Goal: Task Accomplishment & Management: Complete application form

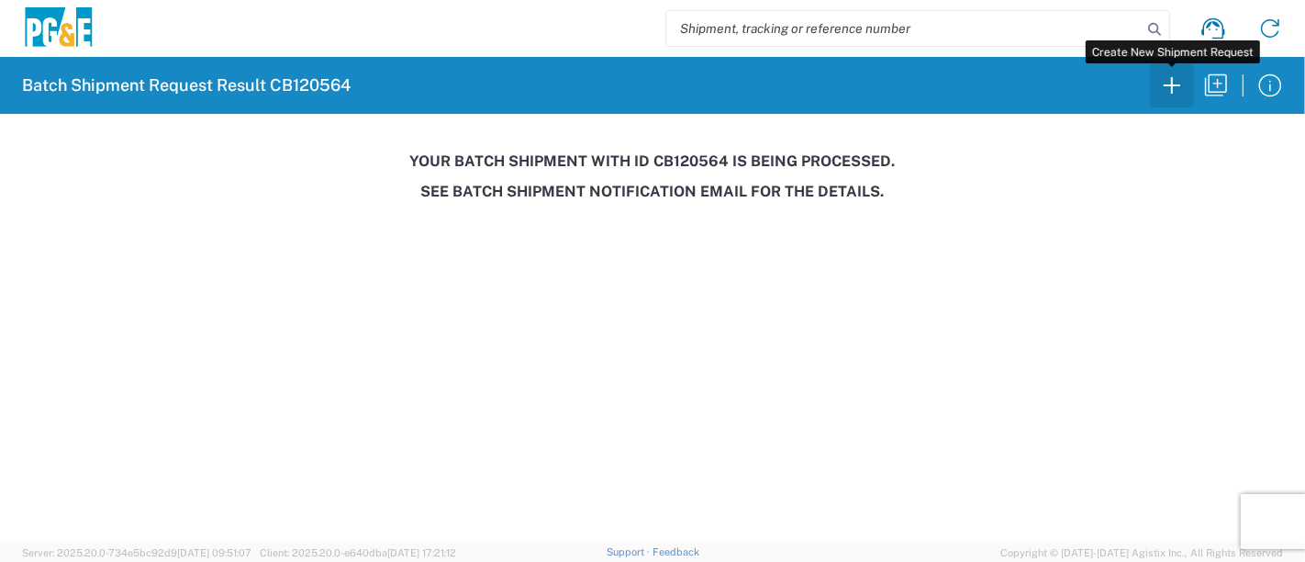
click at [1175, 81] on icon "button" at bounding box center [1171, 85] width 29 height 29
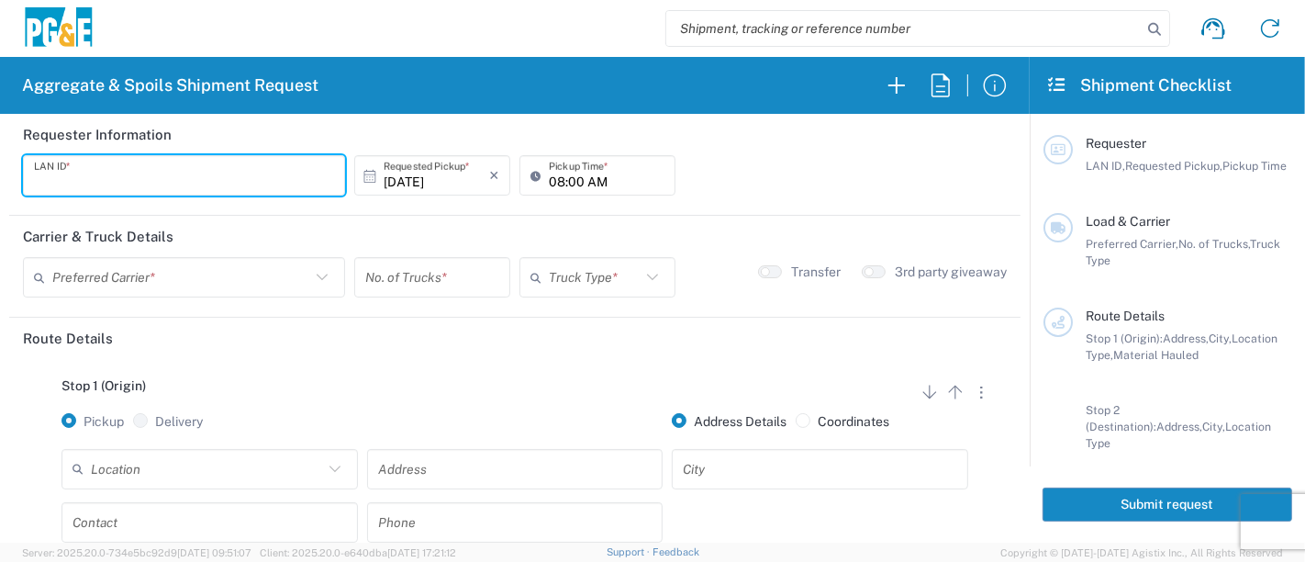
click at [254, 187] on input "text" at bounding box center [184, 176] width 300 height 32
type input "JKK9"
click at [549, 179] on input "08:00 AM" at bounding box center [607, 176] width 116 height 32
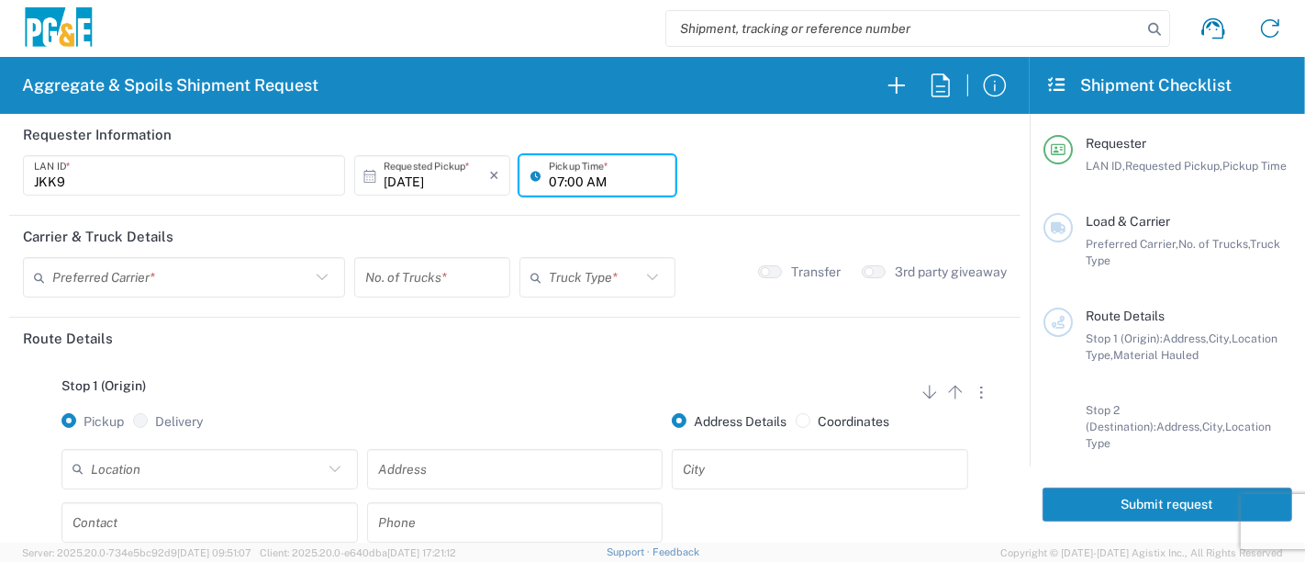
type input "07:00 AM"
click at [170, 279] on input "text" at bounding box center [181, 278] width 258 height 32
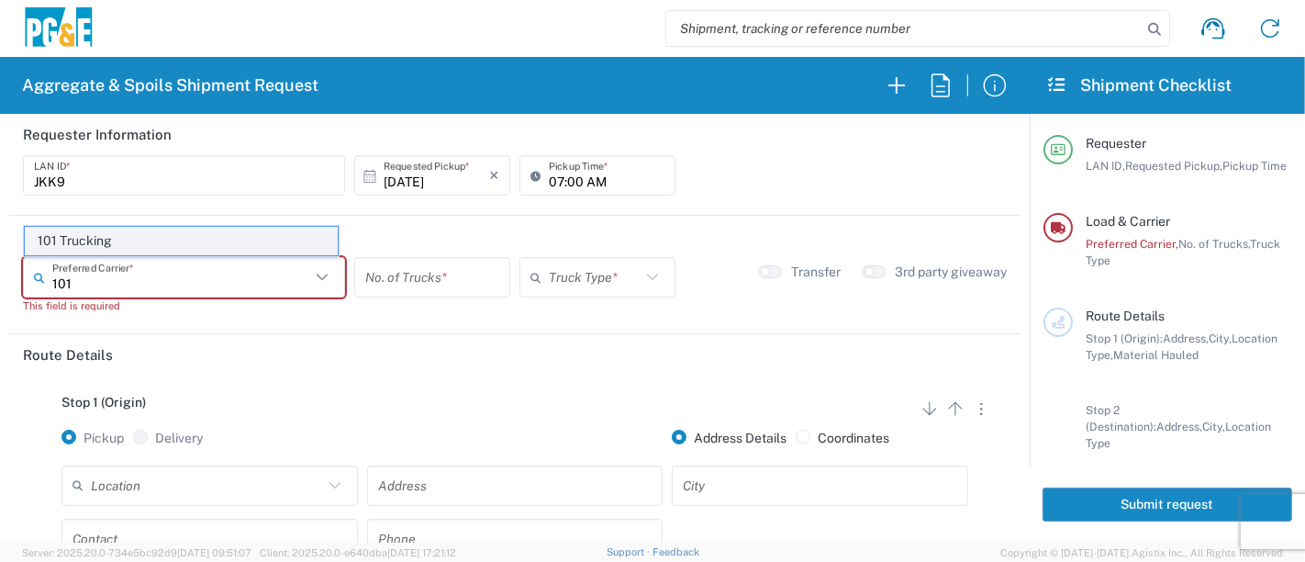
click at [71, 242] on span "101 Trucking" at bounding box center [181, 241] width 313 height 28
type input "101 Trucking"
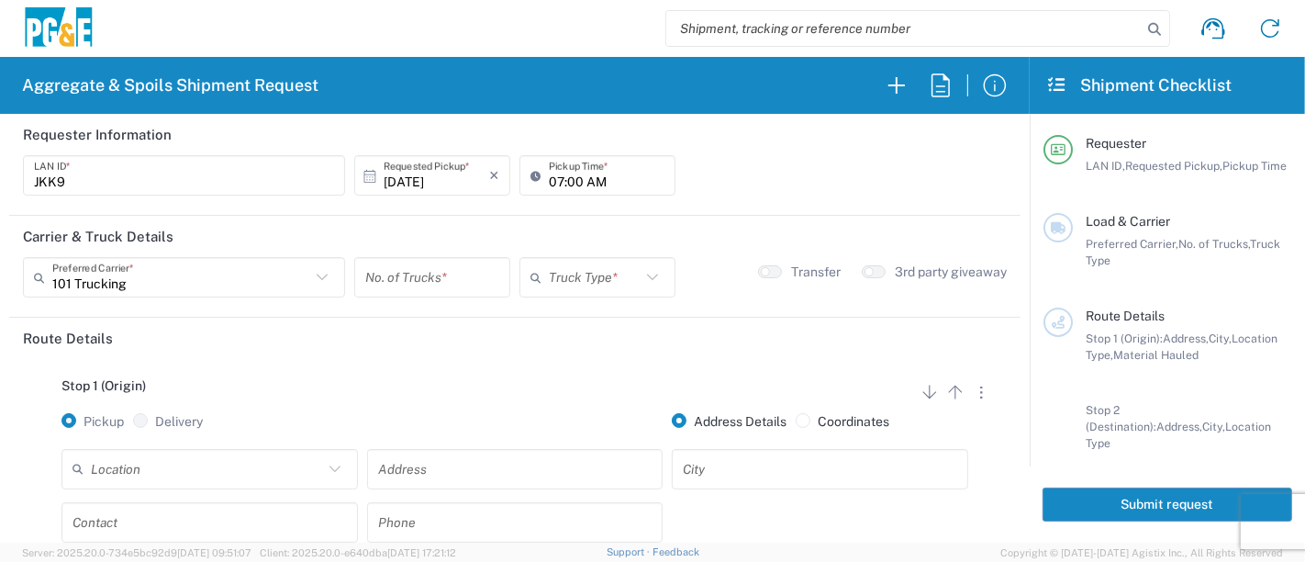
click at [383, 278] on input "number" at bounding box center [432, 278] width 134 height 32
type input "1"
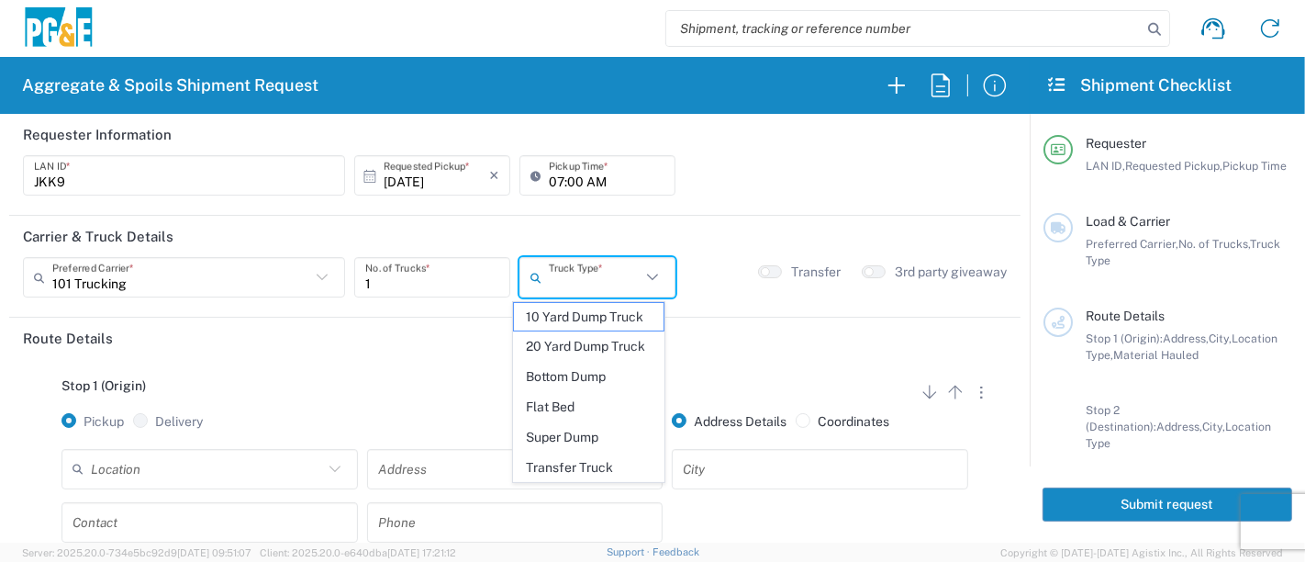
click at [569, 286] on input "text" at bounding box center [595, 278] width 92 height 32
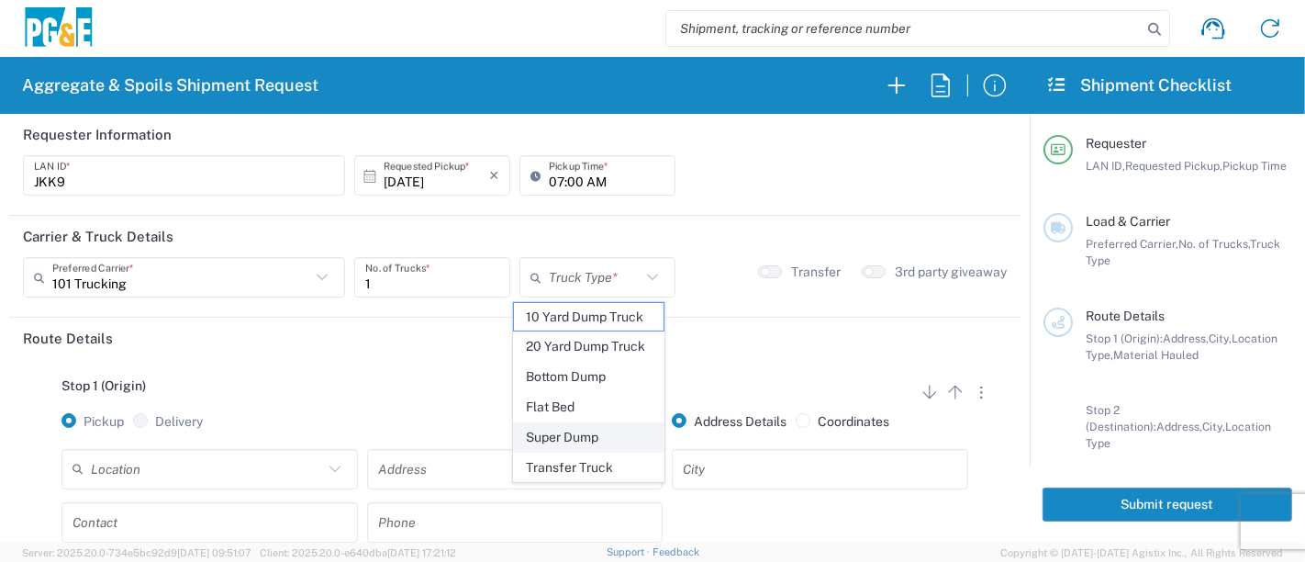
click at [564, 426] on span "Super Dump" at bounding box center [589, 437] width 151 height 28
type input "Super Dump"
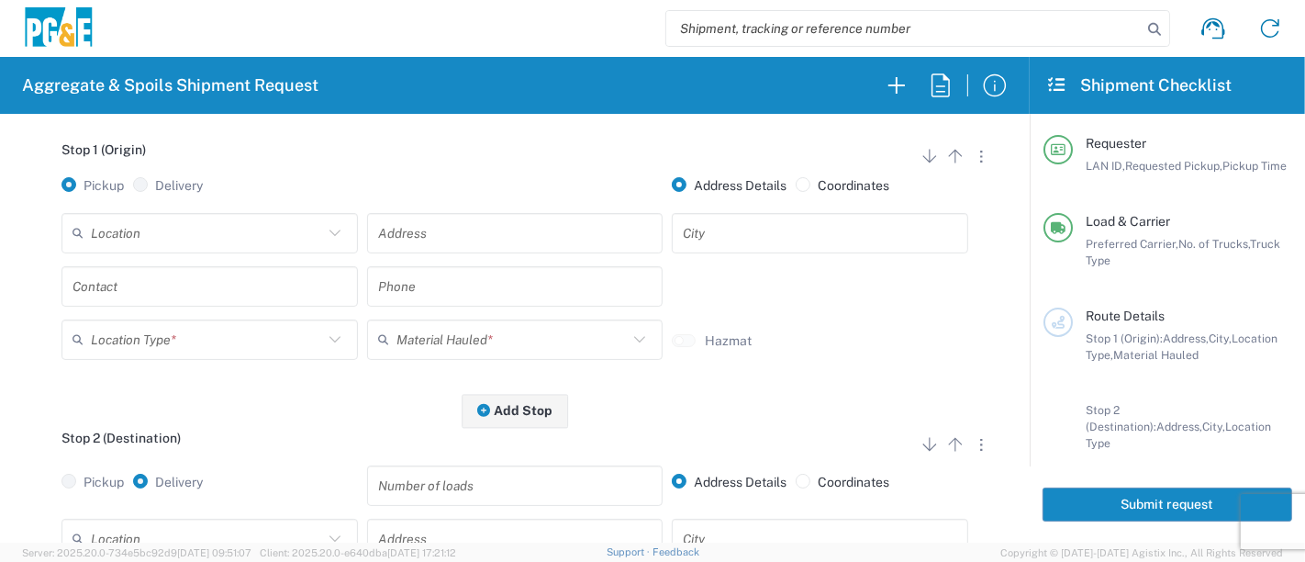
scroll to position [306, 0]
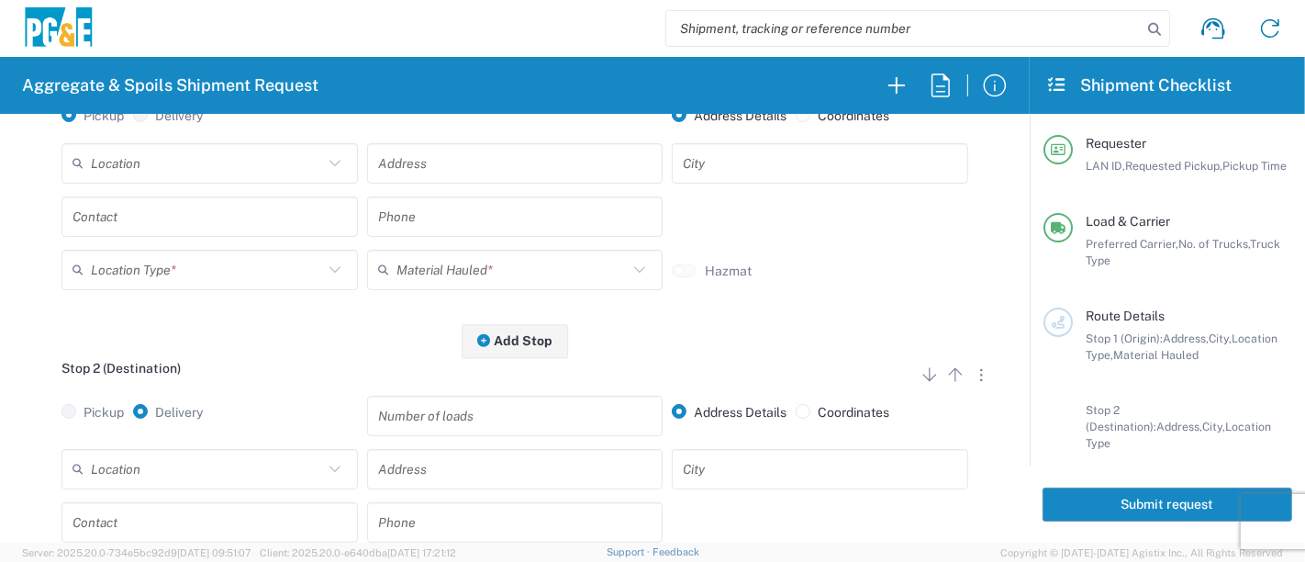
click at [257, 169] on input "text" at bounding box center [207, 163] width 232 height 32
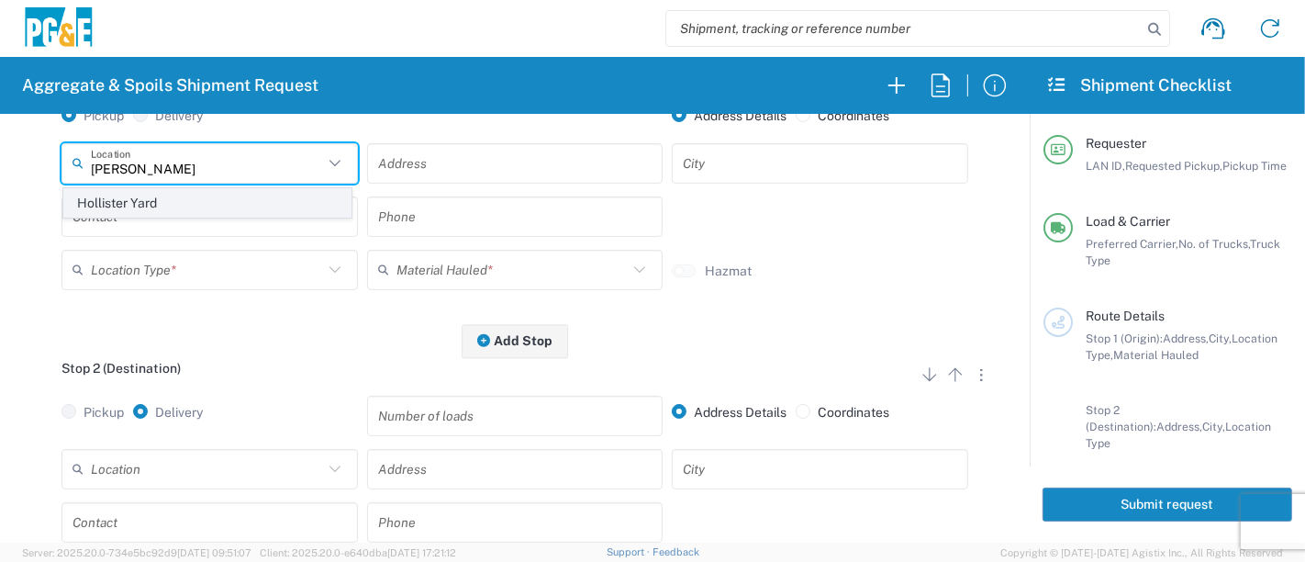
click at [177, 197] on span "Hollister Yard" at bounding box center [207, 203] width 287 height 28
type input "Hollister Yard"
type input "[STREET_ADDRESS]"
type input "Hollister"
type input "Business No Loading Dock"
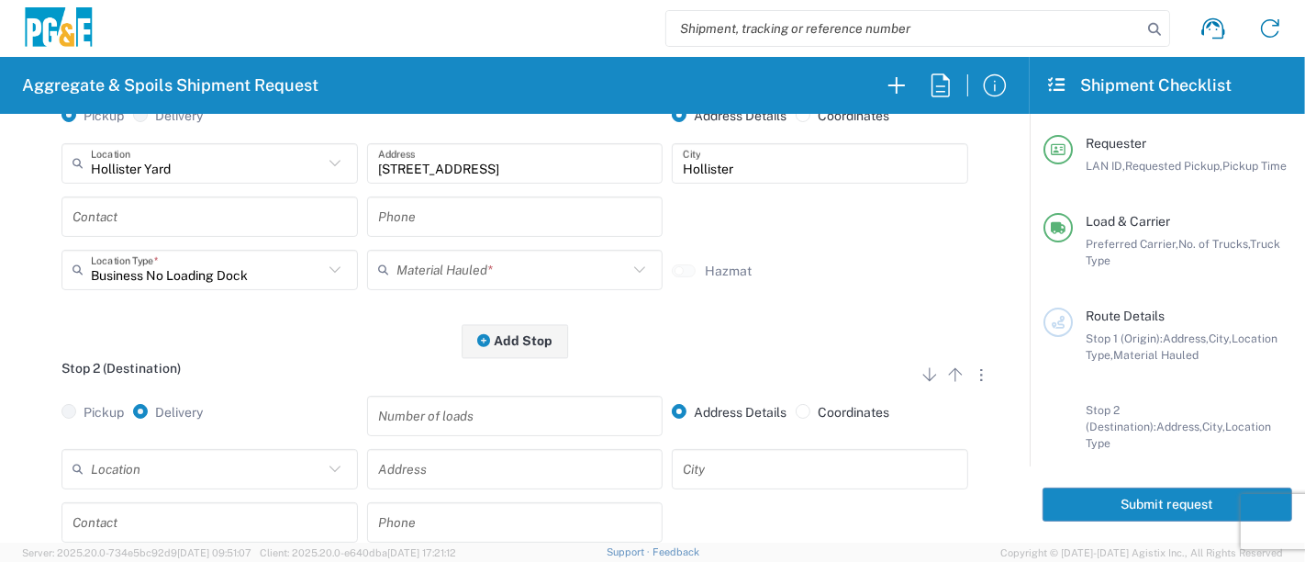
click at [171, 209] on input "text" at bounding box center [210, 216] width 274 height 32
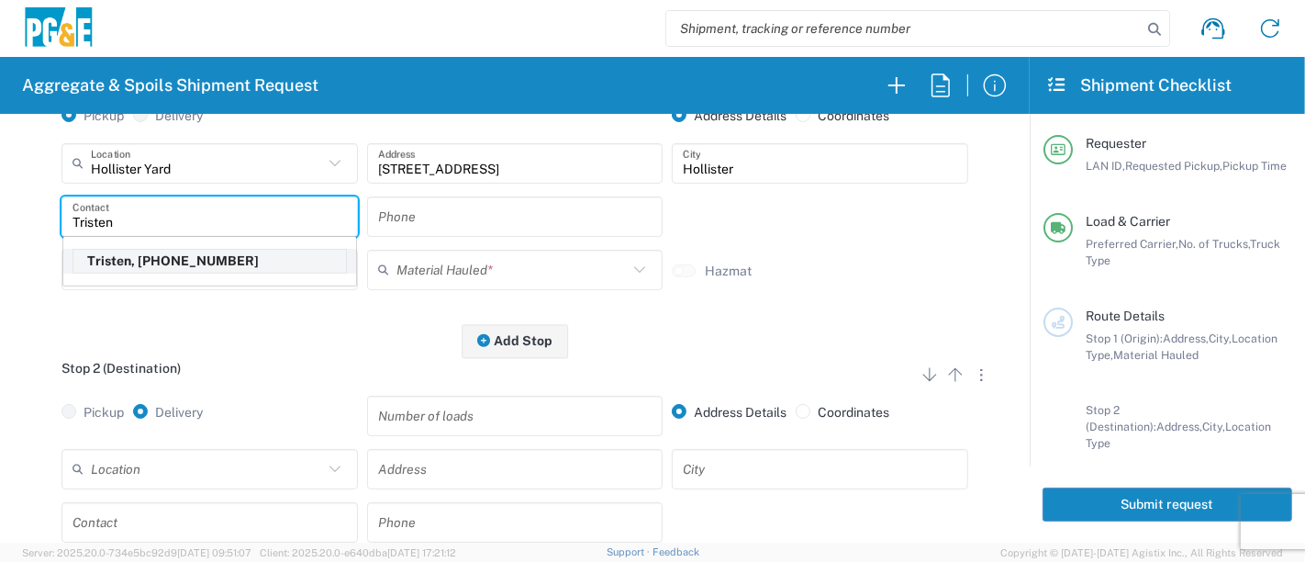
type input "Tristen"
click at [179, 258] on p "Tristen, [PHONE_NUMBER]" at bounding box center [209, 261] width 273 height 23
type input "[PHONE_NUMBER]"
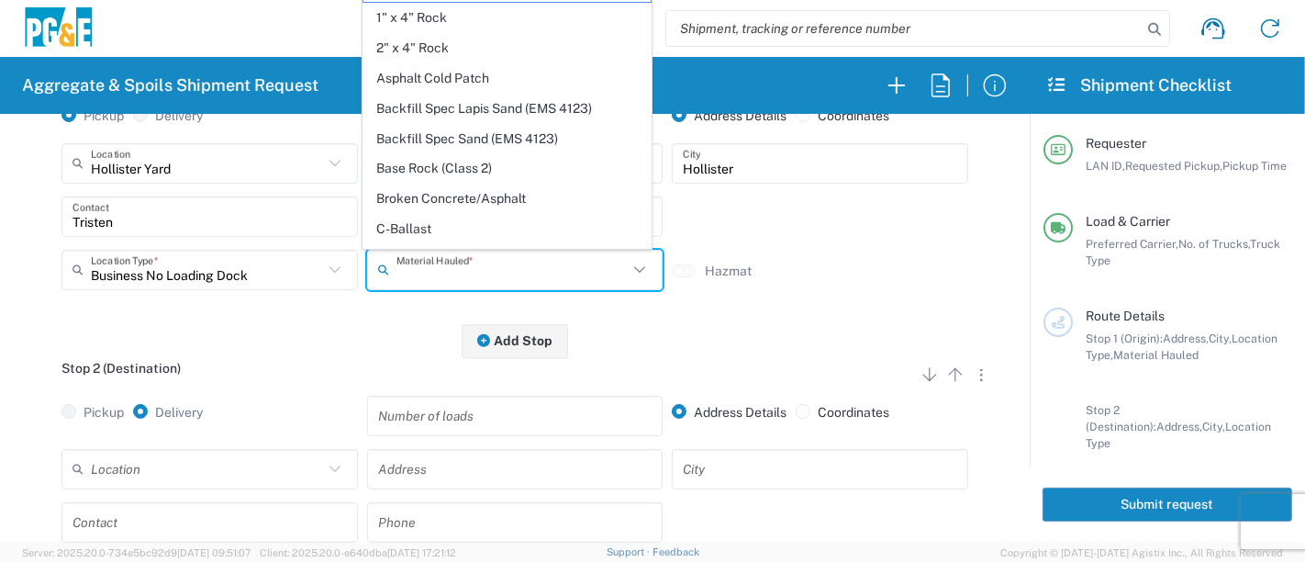
click at [404, 273] on input "text" at bounding box center [513, 269] width 232 height 32
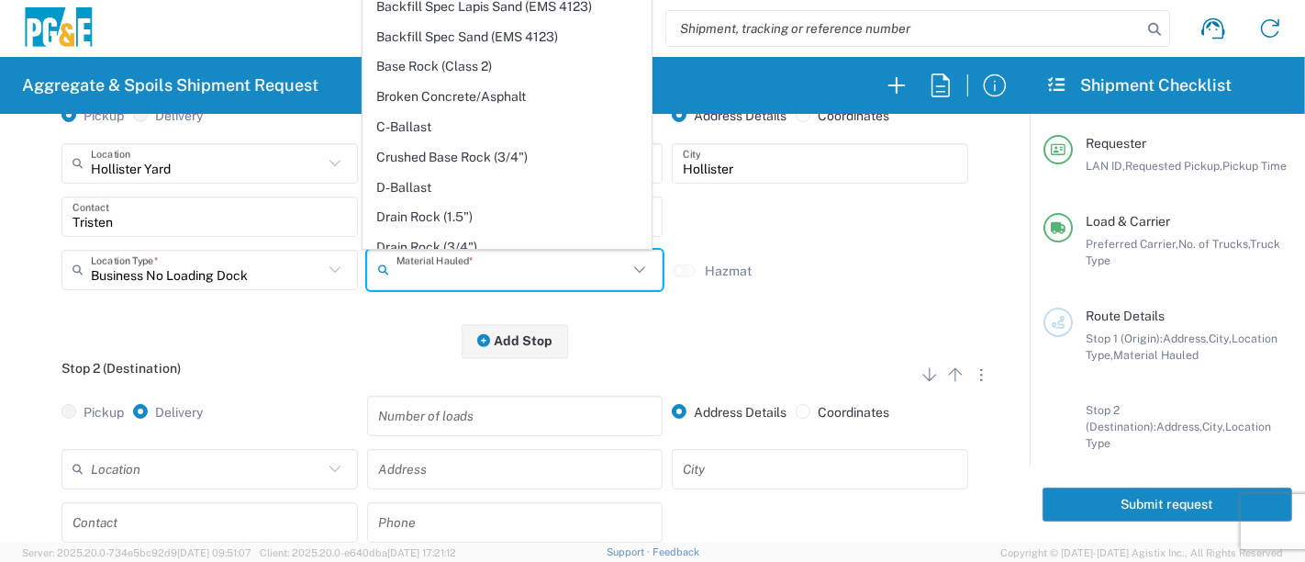
click at [434, 94] on span "Broken Concrete/Asphalt" at bounding box center [506, 97] width 287 height 28
type input "Broken Concrete/Asphalt"
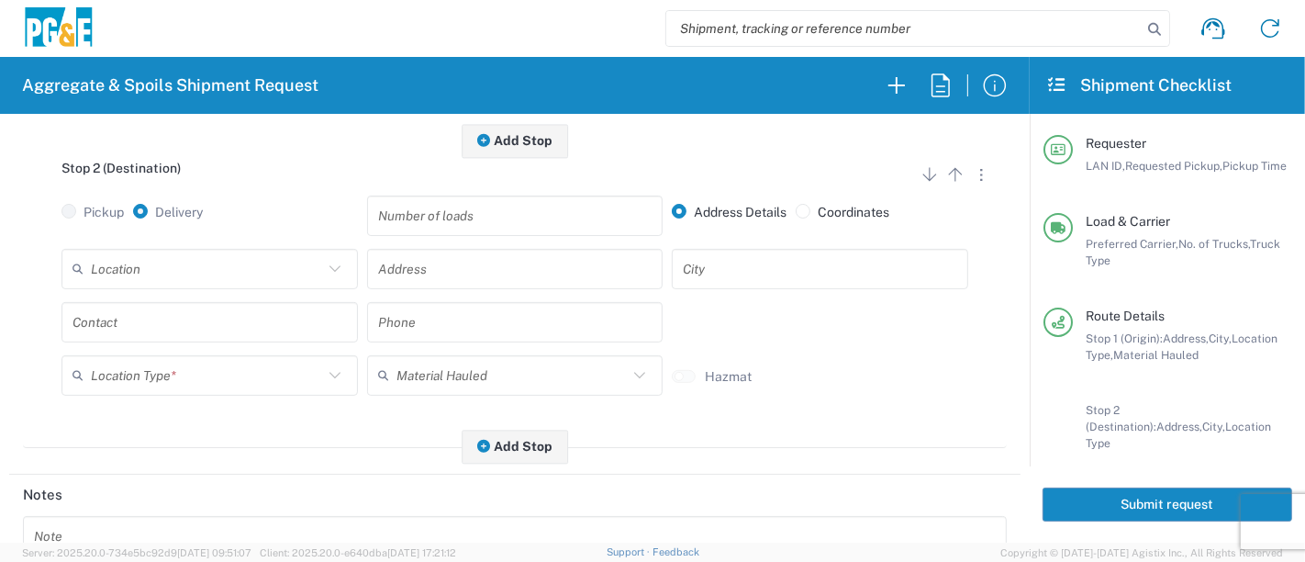
scroll to position [509, 0]
click at [117, 274] on input "text" at bounding box center [207, 265] width 232 height 32
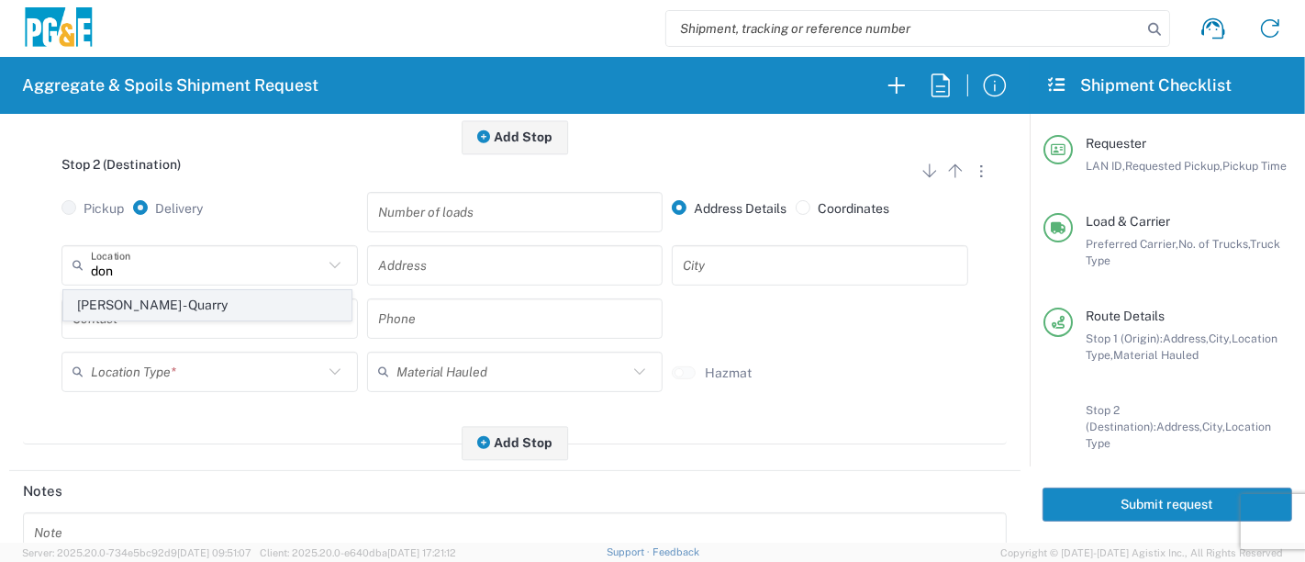
click at [135, 300] on span "[PERSON_NAME] - Quarry" at bounding box center [207, 305] width 287 height 28
type input "[PERSON_NAME] - Quarry"
type input "[STREET_ADDRESS]"
type input "Hollister"
type input "Quarry"
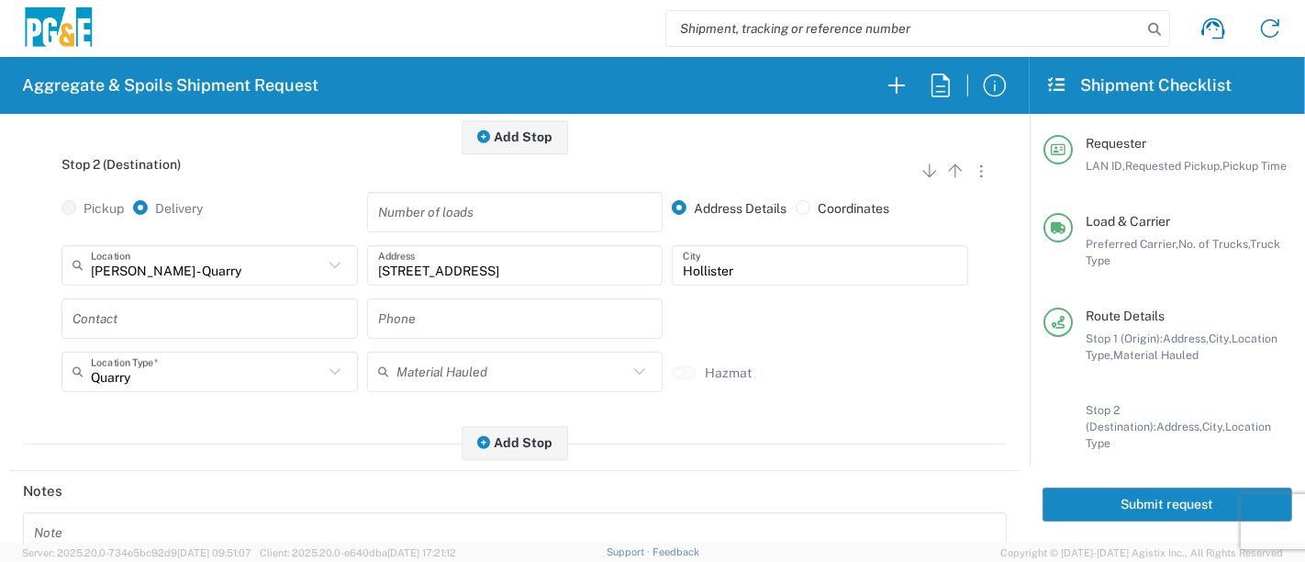
click at [157, 316] on input "text" at bounding box center [210, 318] width 274 height 32
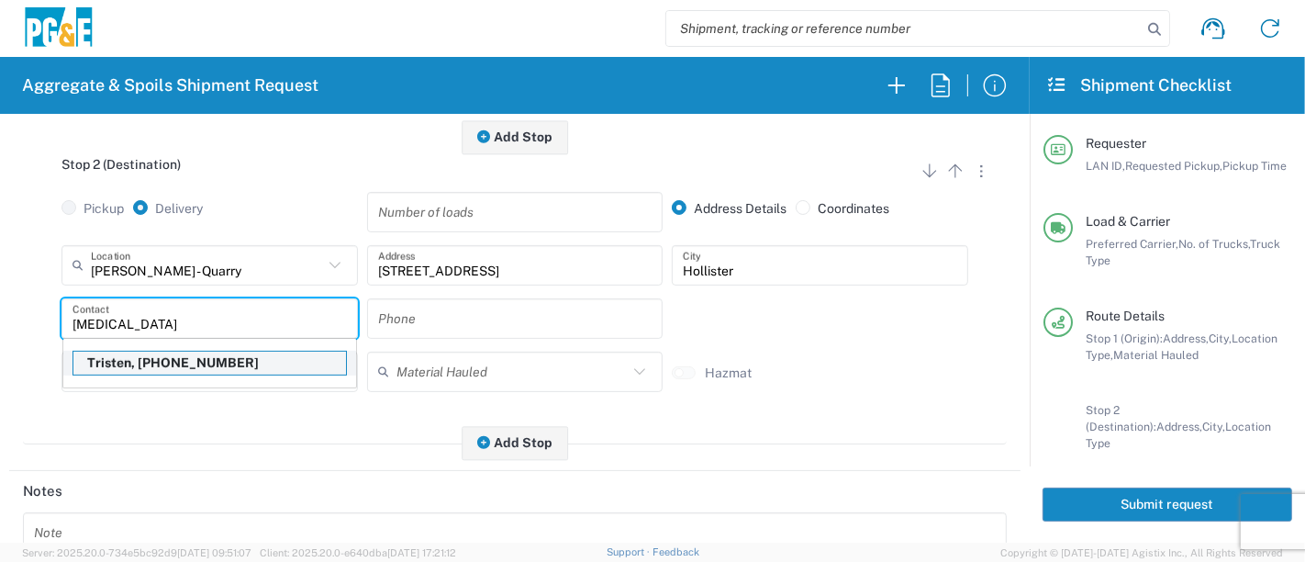
click at [156, 364] on p "Tristen, [PHONE_NUMBER]" at bounding box center [209, 363] width 273 height 23
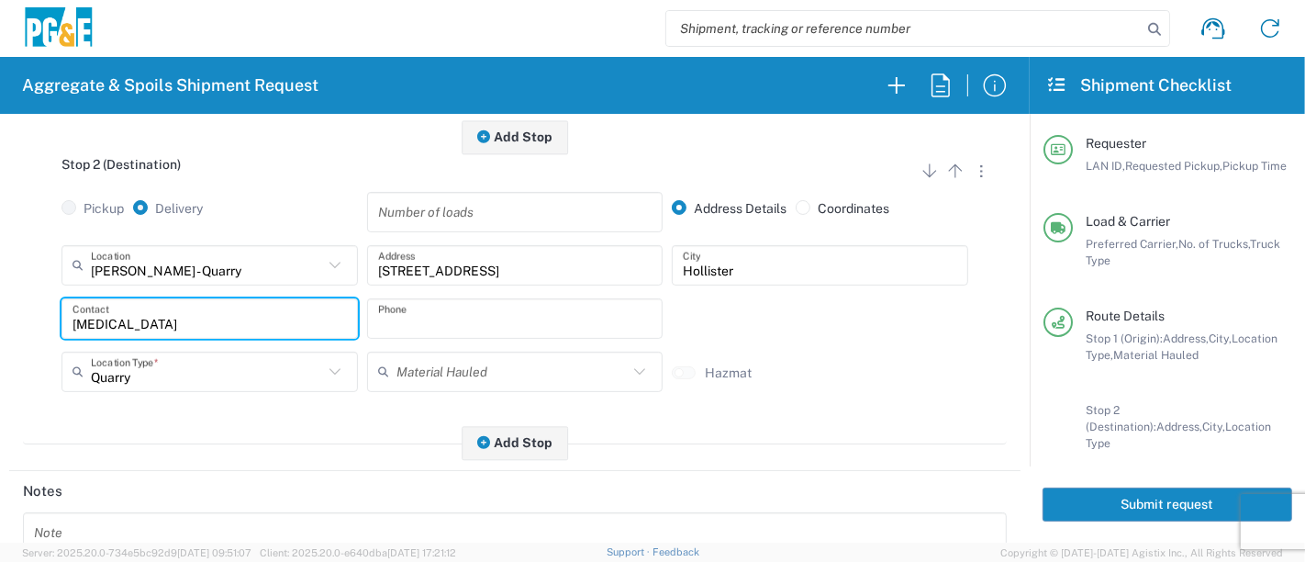
type input "Tristen"
type input "[PHONE_NUMBER]"
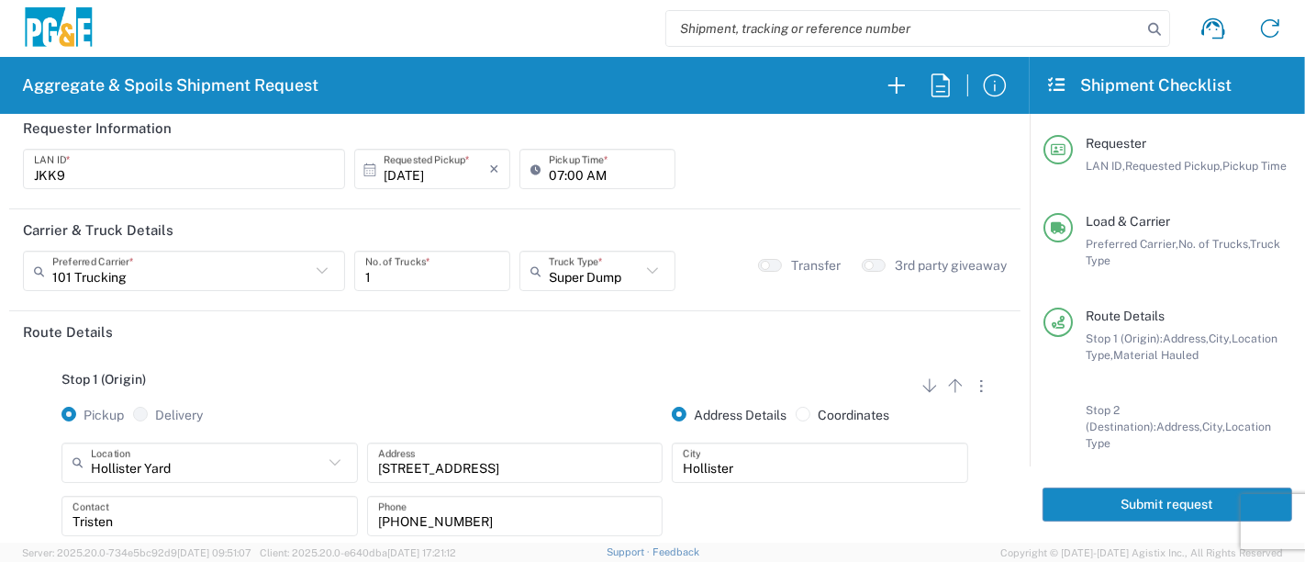
scroll to position [0, 0]
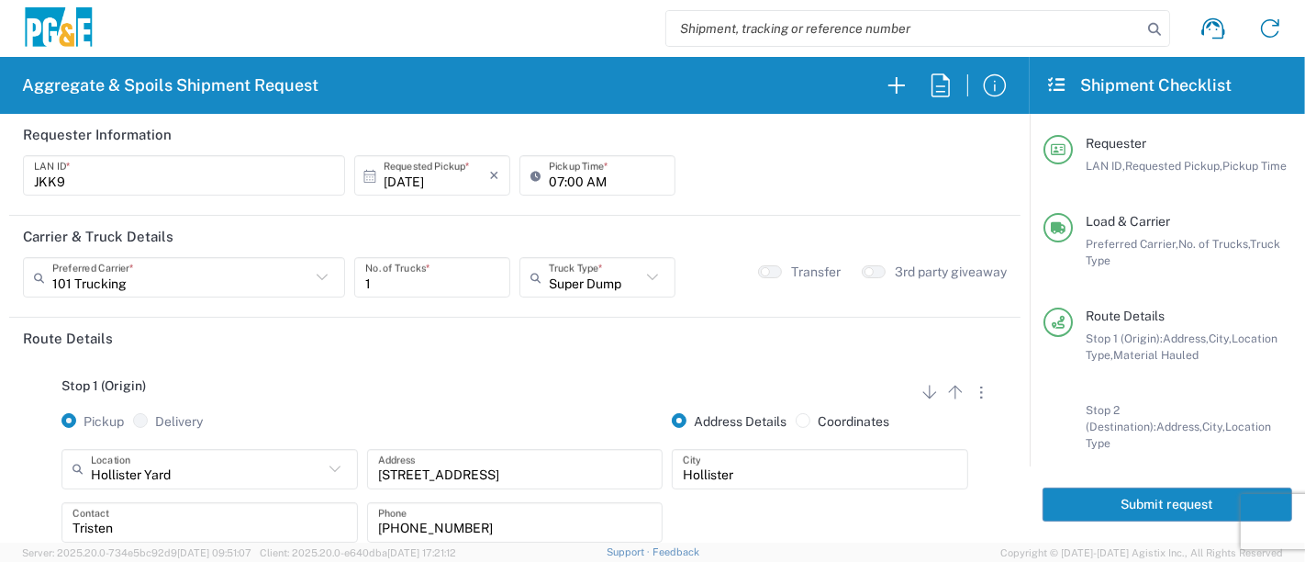
click at [1086, 497] on button "Submit request" at bounding box center [1168, 504] width 250 height 34
